Goal: Navigation & Orientation: Find specific page/section

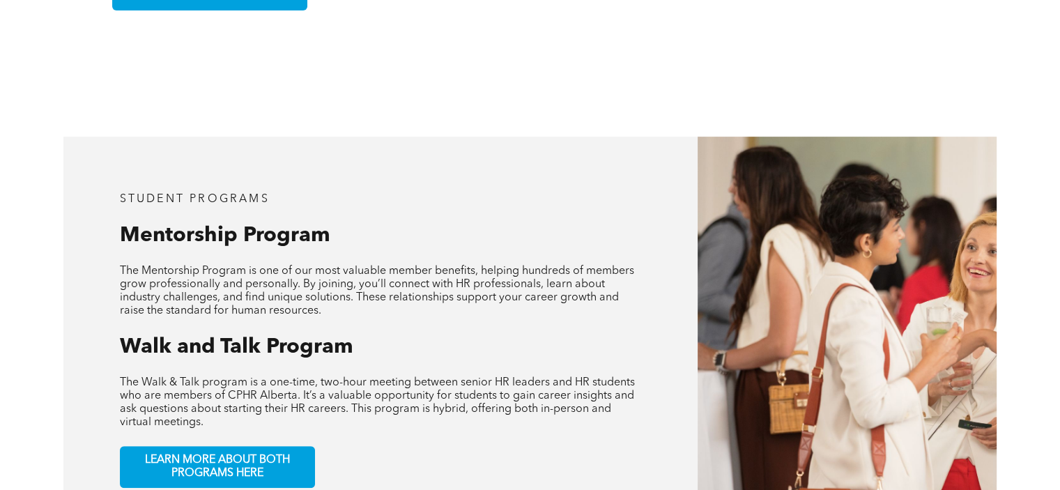
scroll to position [585, 0]
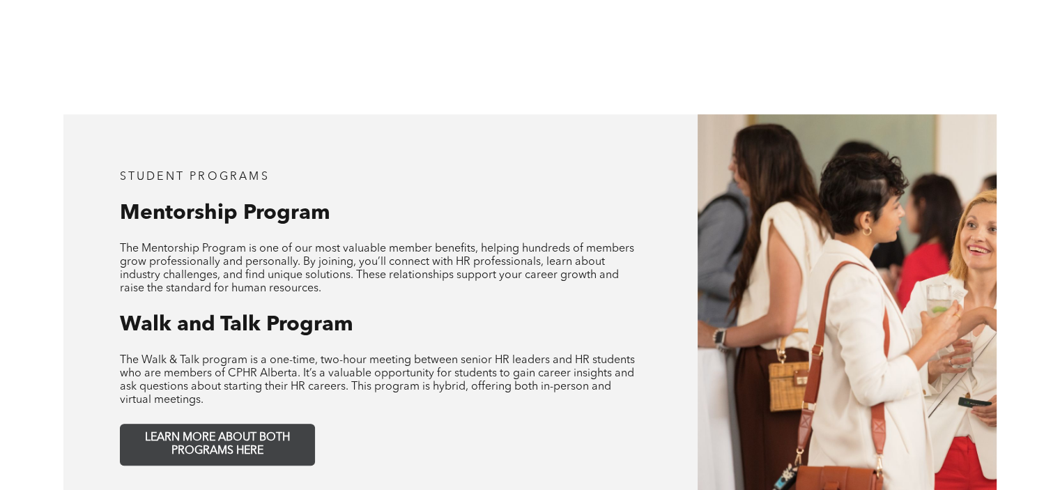
click at [203, 432] on span "LEARN MORE ABOUT BOTH PROGRAMS HERE" at bounding box center [217, 444] width 184 height 26
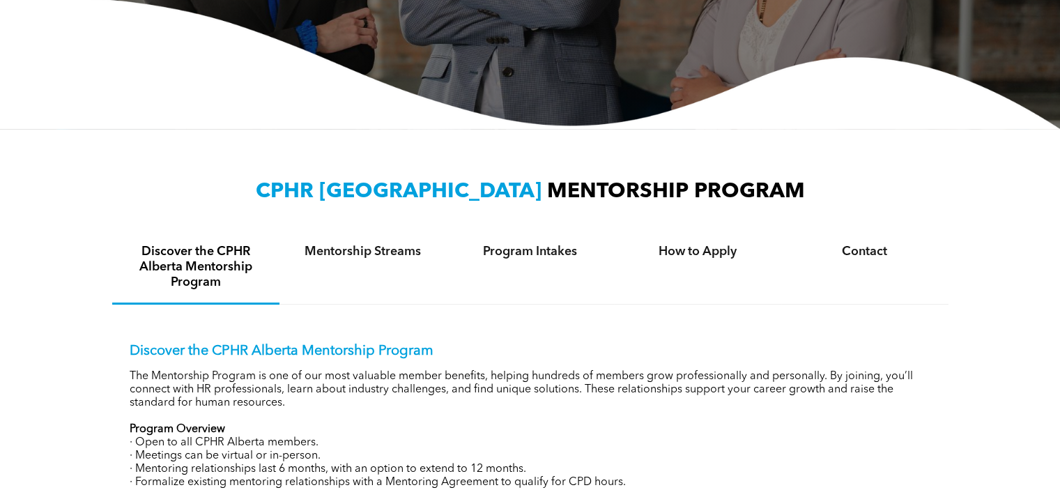
scroll to position [390, 0]
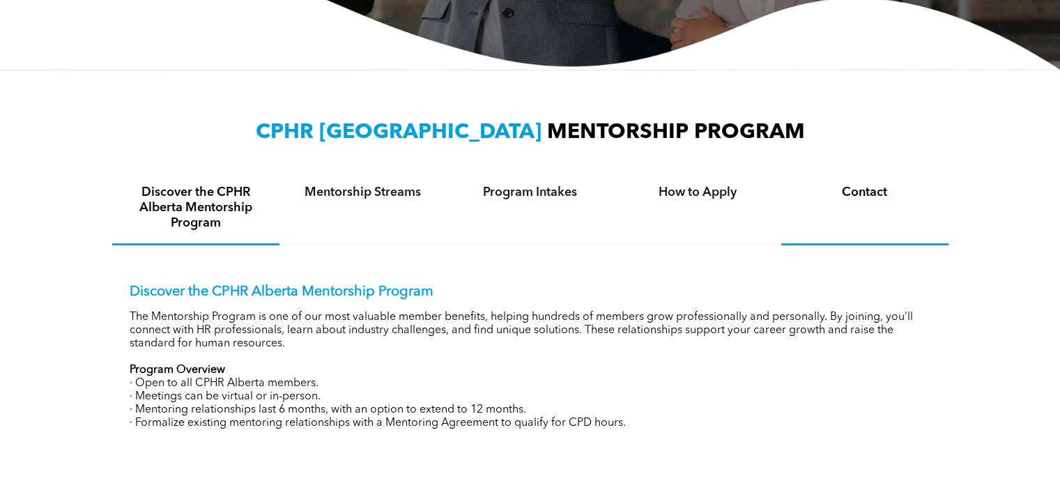
click at [878, 189] on h4 "Contact" at bounding box center [865, 192] width 142 height 15
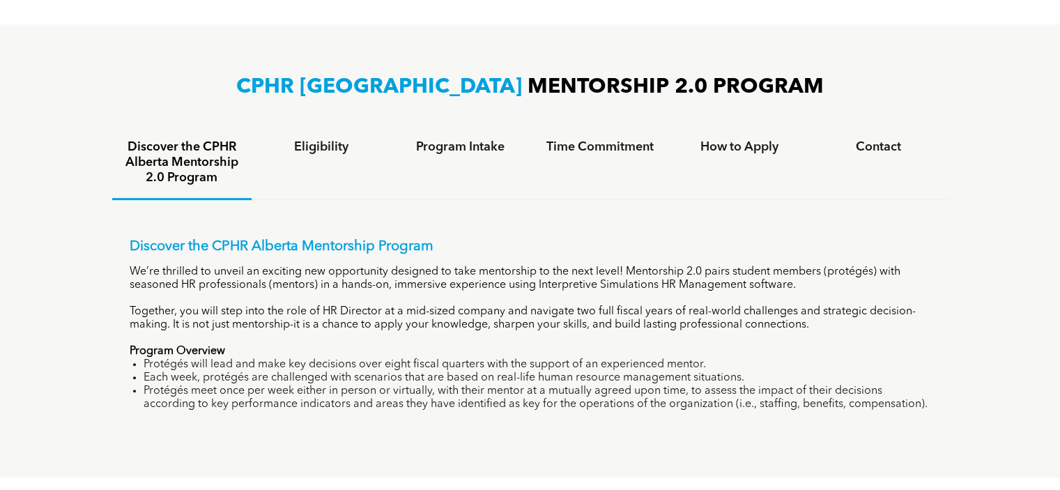
scroll to position [757, 0]
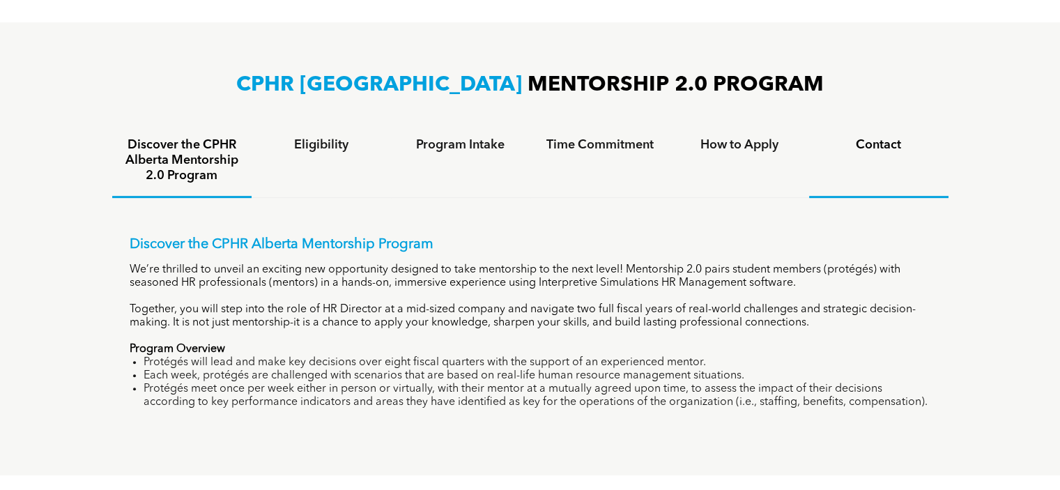
click at [873, 146] on h4 "Contact" at bounding box center [879, 144] width 114 height 15
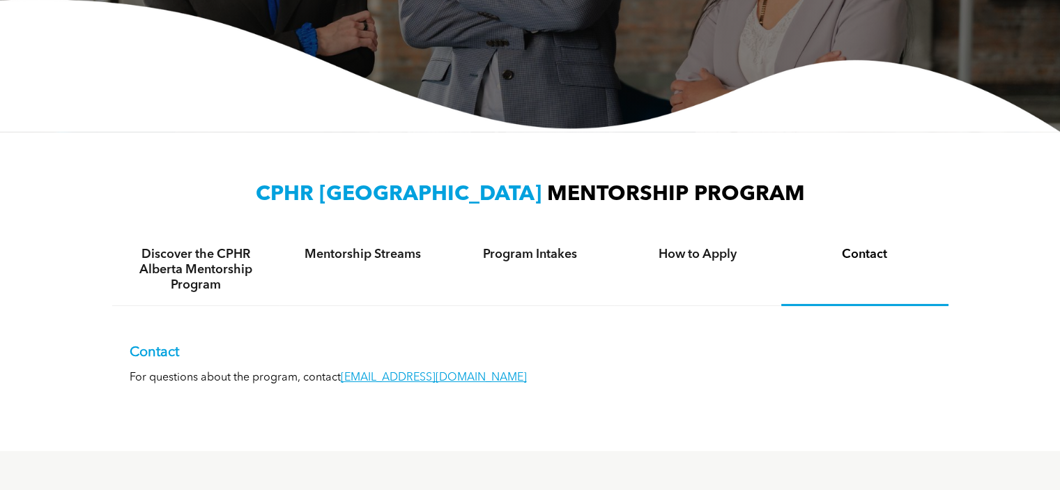
scroll to position [0, 0]
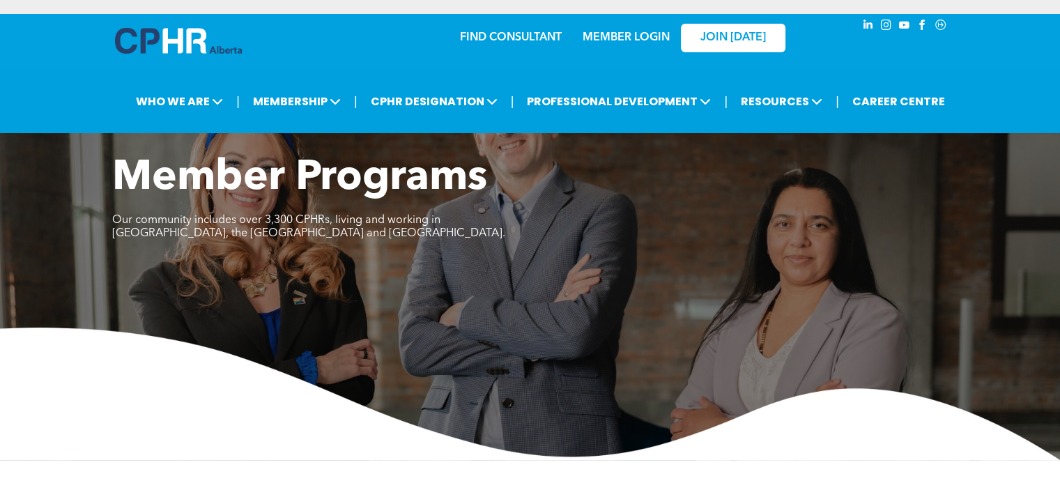
click at [620, 36] on link "MEMBER LOGIN" at bounding box center [626, 37] width 87 height 11
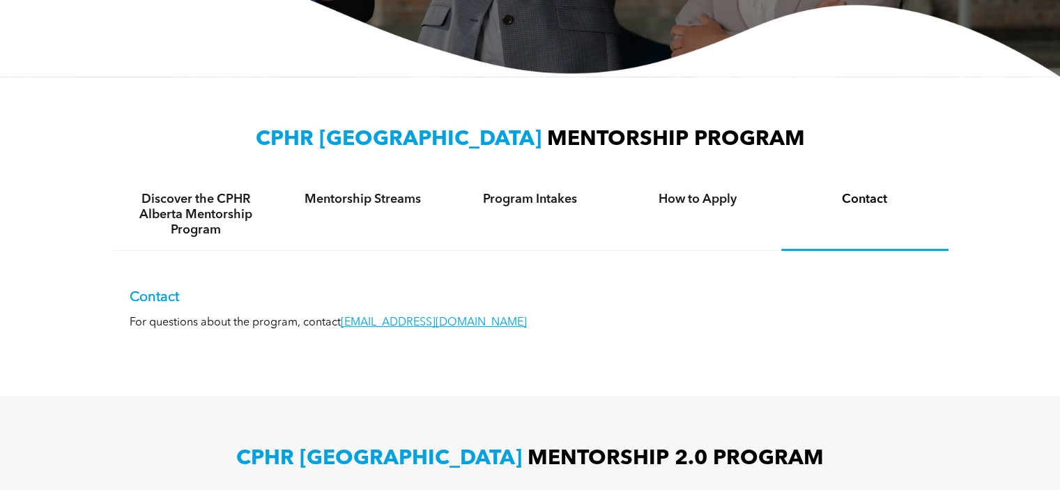
scroll to position [381, 0]
